Goal: Information Seeking & Learning: Learn about a topic

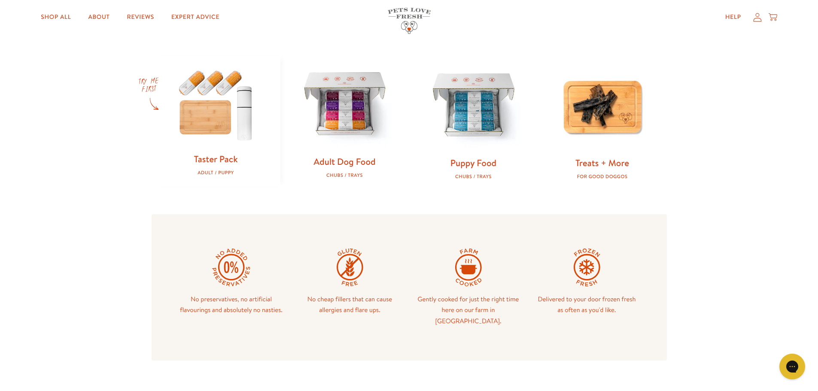
scroll to position [343, 0]
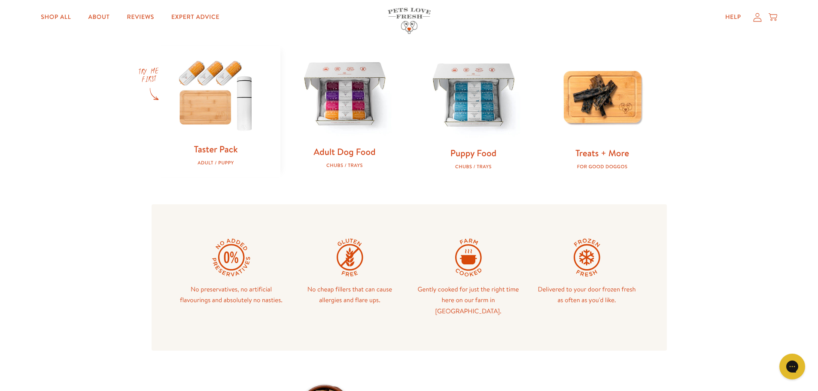
click at [355, 155] on link "Adult Dog Food" at bounding box center [344, 152] width 62 height 12
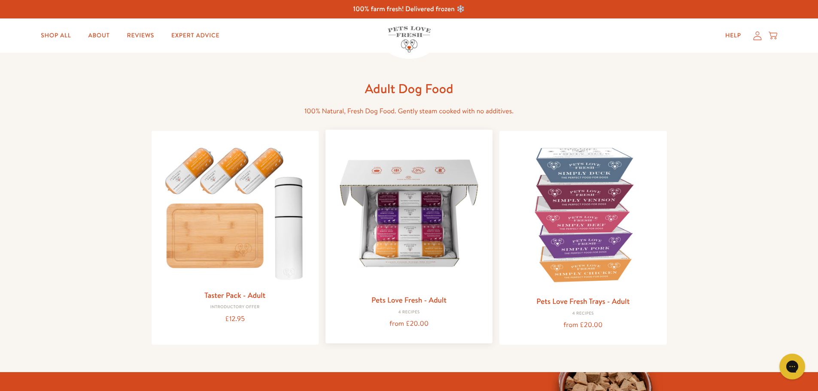
click at [420, 295] on link "Pets Love Fresh - Adult" at bounding box center [408, 300] width 75 height 11
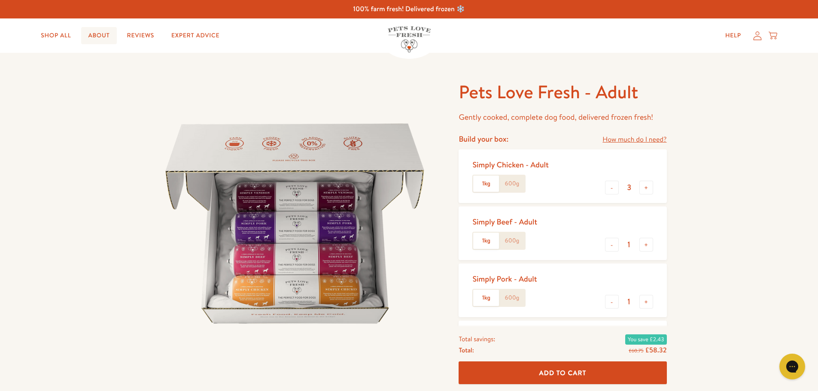
click at [88, 34] on link "About" at bounding box center [98, 35] width 35 height 17
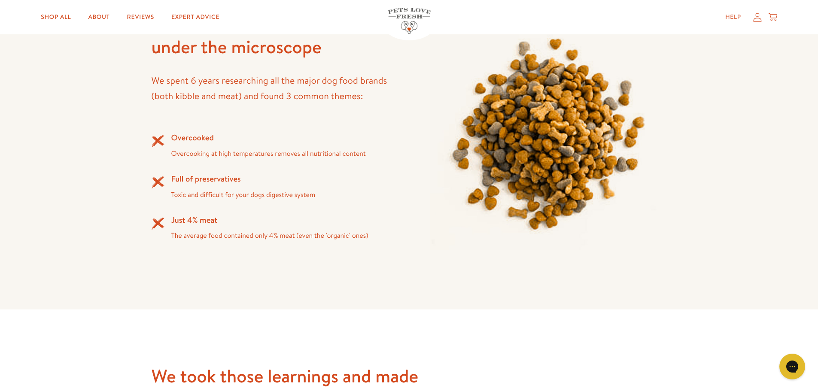
scroll to position [816, 0]
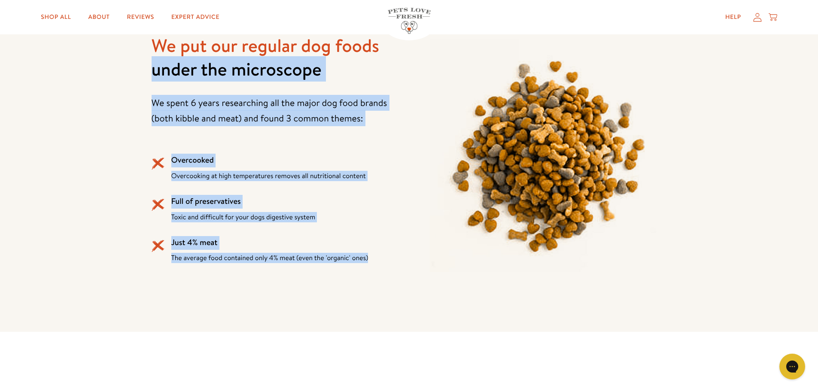
drag, startPoint x: 370, startPoint y: 257, endPoint x: 135, endPoint y: 80, distance: 293.7
click at [134, 80] on div "We put our regular dog foods under the microscope We spent 6 years researching …" at bounding box center [409, 155] width 818 height 353
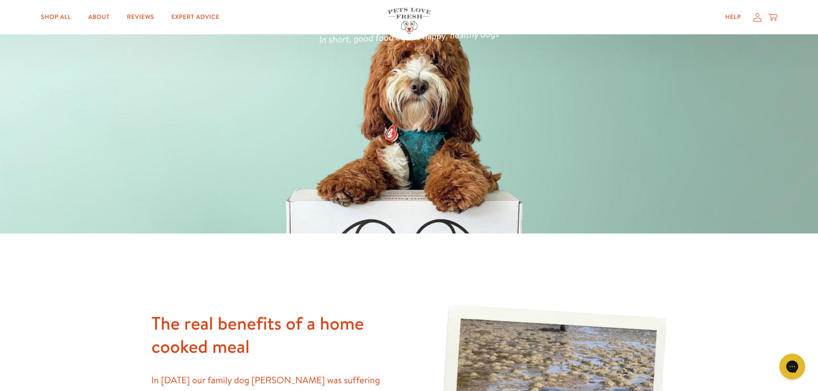
scroll to position [0, 0]
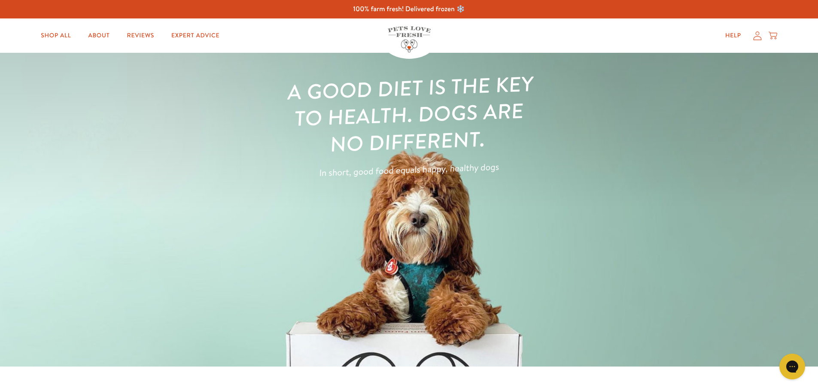
click at [631, 169] on div "A good diet is the key to health. Dogs are no different. In short, good food eq…" at bounding box center [409, 133] width 818 height 116
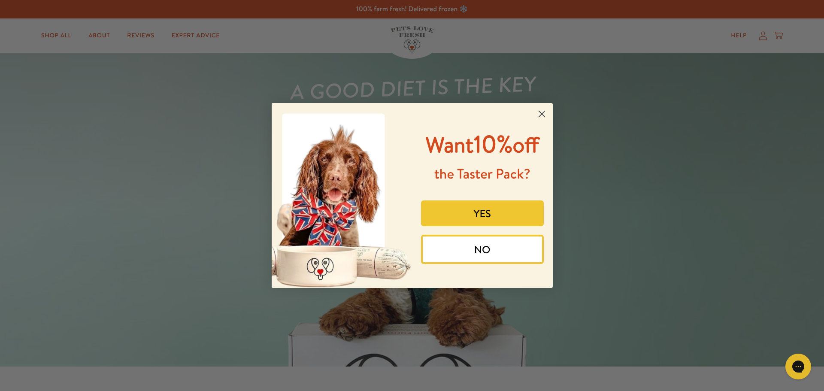
click at [543, 113] on icon "Close dialog" at bounding box center [542, 114] width 6 height 6
